Goal: Use online tool/utility: Use online tool/utility

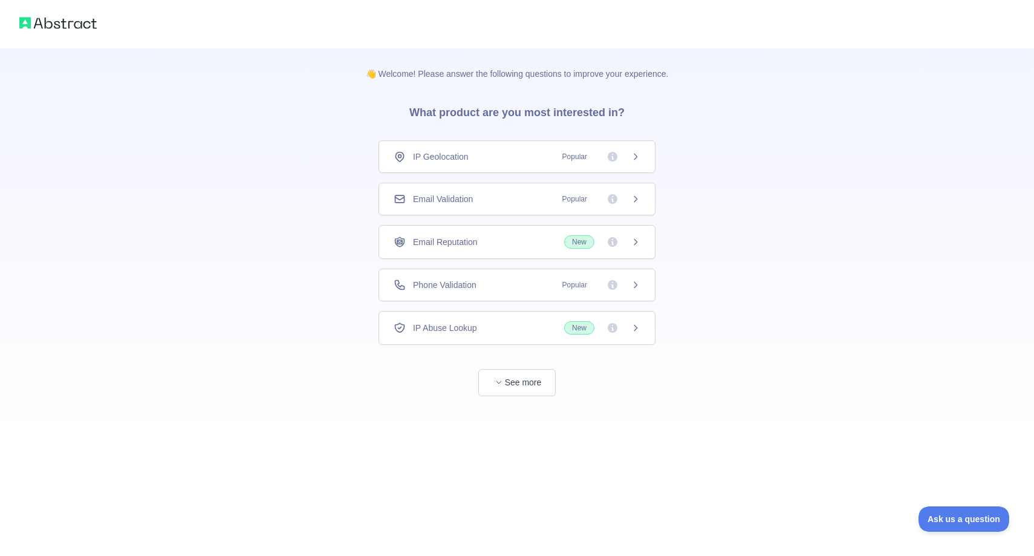
click at [536, 207] on div "Email Validation Popular" at bounding box center [516, 199] width 277 height 33
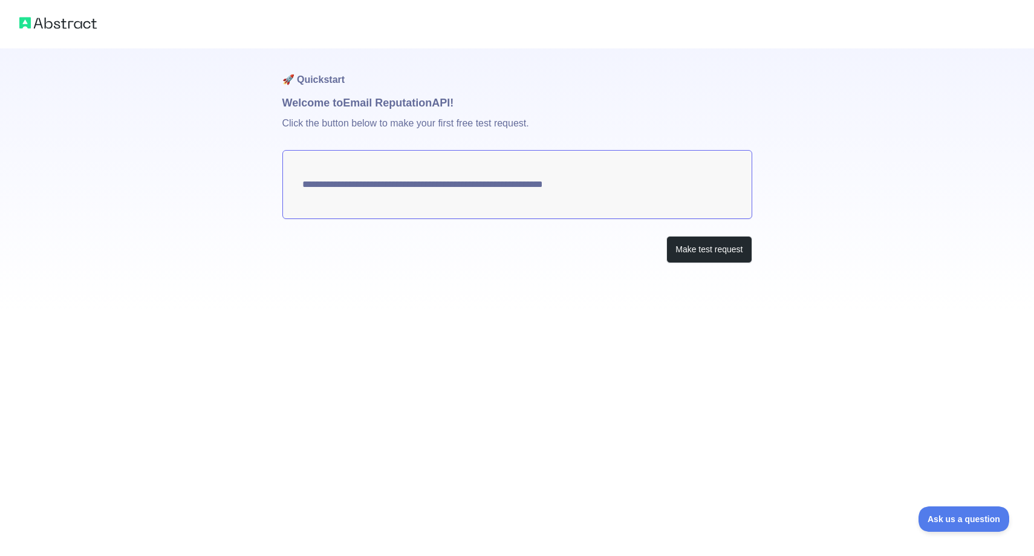
click at [505, 183] on textarea "**********" at bounding box center [517, 184] width 470 height 69
click at [707, 244] on button "Make test request" at bounding box center [708, 249] width 85 height 27
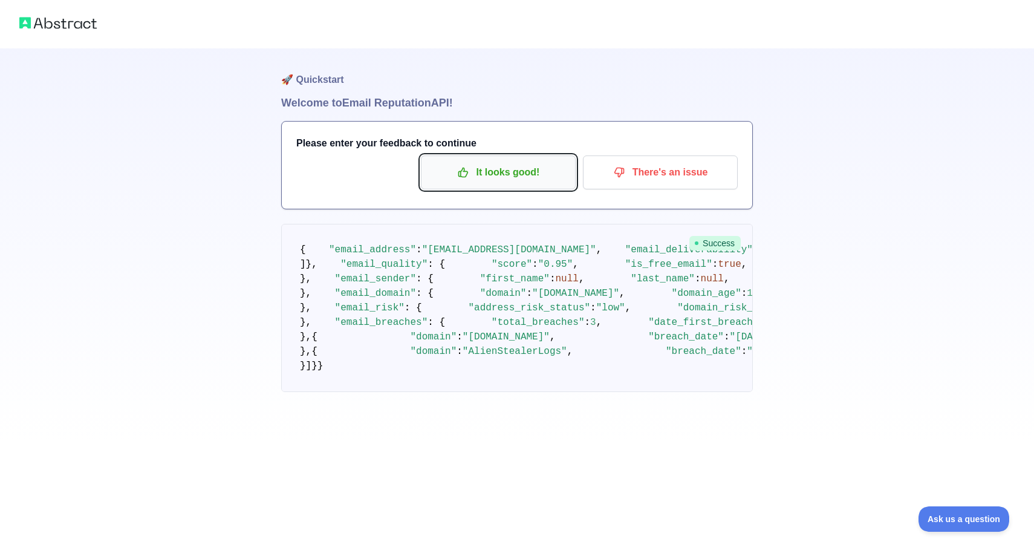
click at [536, 179] on p "It looks good!" at bounding box center [498, 172] width 137 height 21
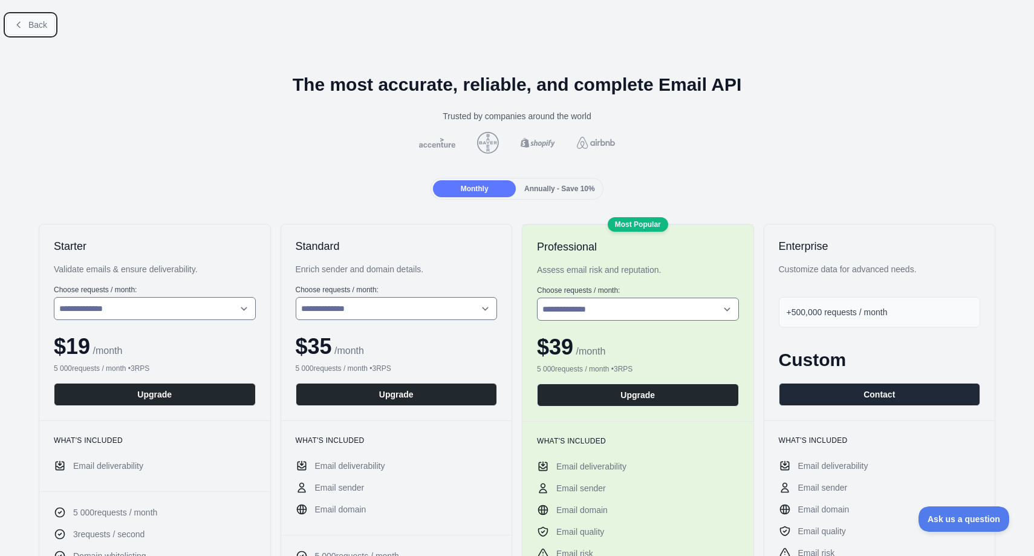
click at [43, 30] on button "Back" at bounding box center [30, 25] width 49 height 21
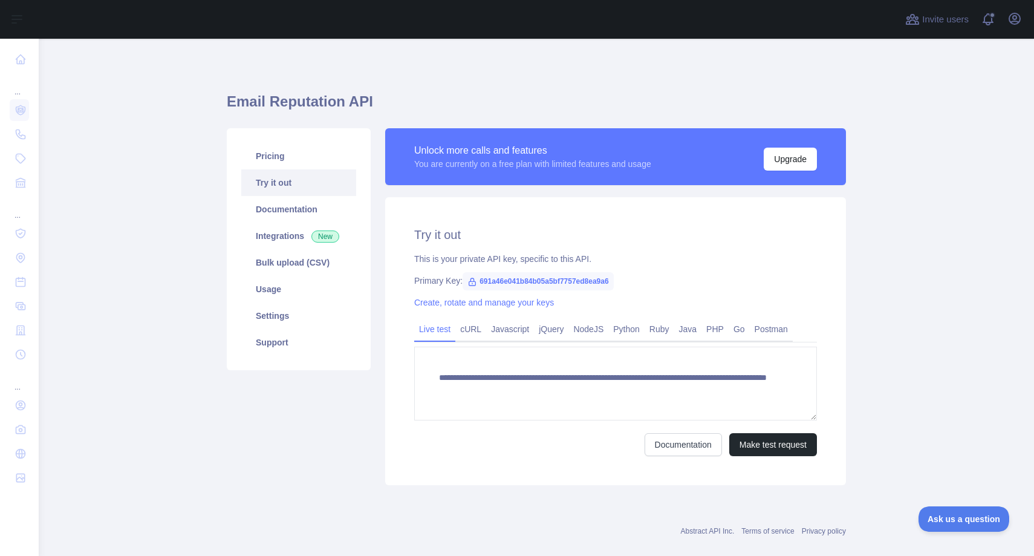
click at [557, 279] on span "691a46e041b84b05a5bf7757ed8ea9a6" at bounding box center [537, 281] width 151 height 18
copy span "691a46e041b84b05a5bf7757ed8ea9a6"
click at [524, 281] on span "691a46e041b84b05a5bf7757ed8ea9a6" at bounding box center [537, 281] width 151 height 18
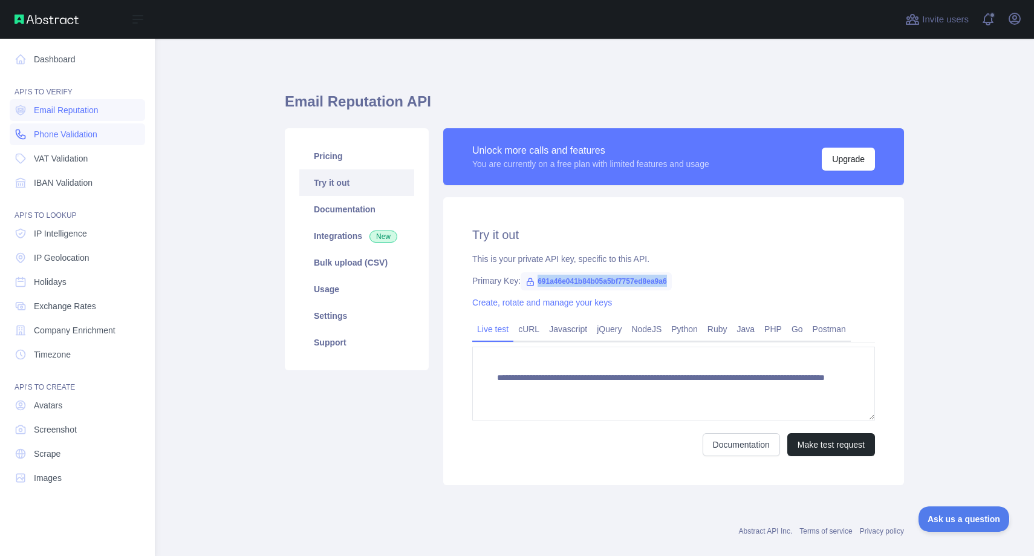
click at [76, 134] on span "Phone Validation" at bounding box center [65, 134] width 63 height 12
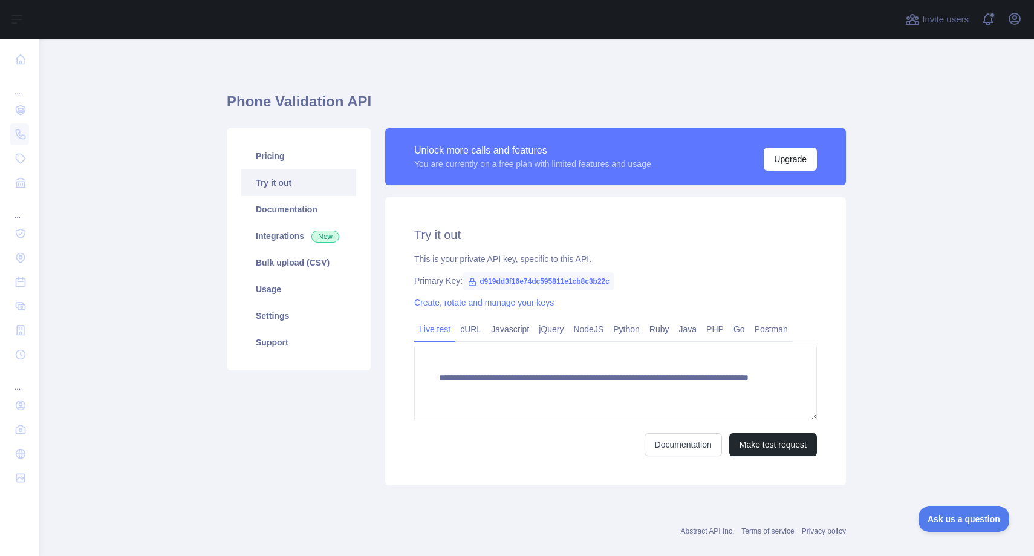
click at [536, 281] on span "d919dd3f16e74dc595811e1cb8c3b22c" at bounding box center [538, 281] width 152 height 18
copy span "d919dd3f16e74dc595811e1cb8c3b22c"
